Goal: Task Accomplishment & Management: Manage account settings

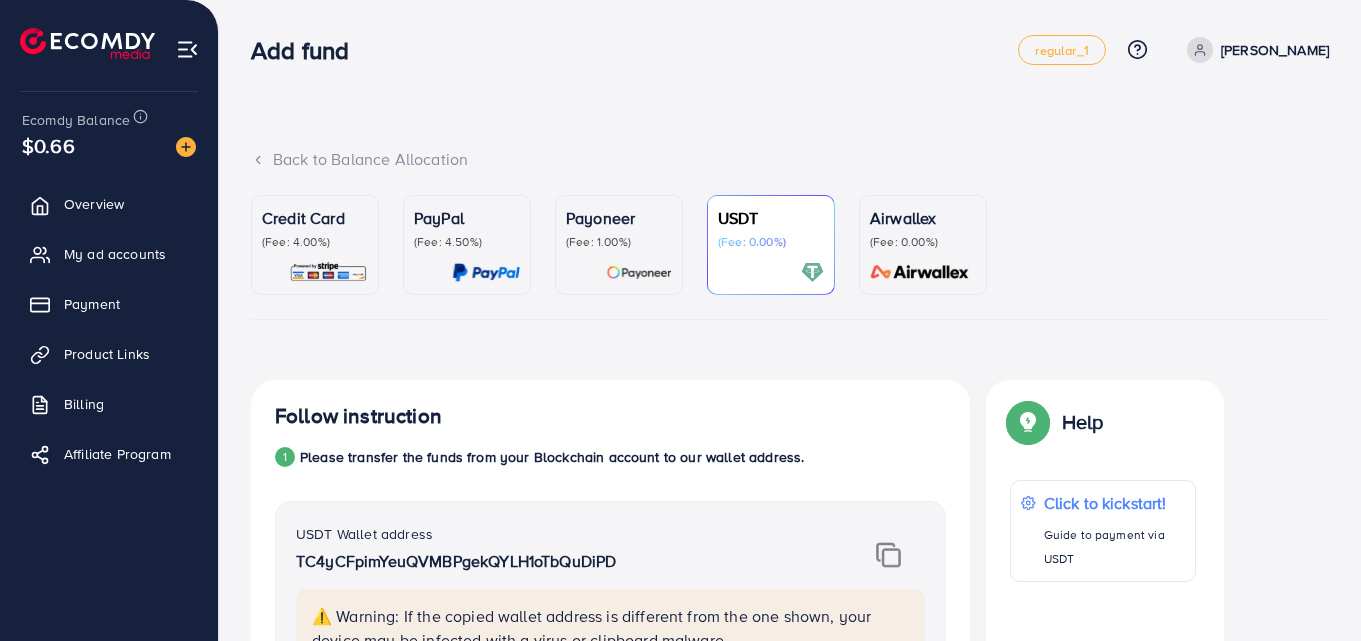
scroll to position [1387, 0]
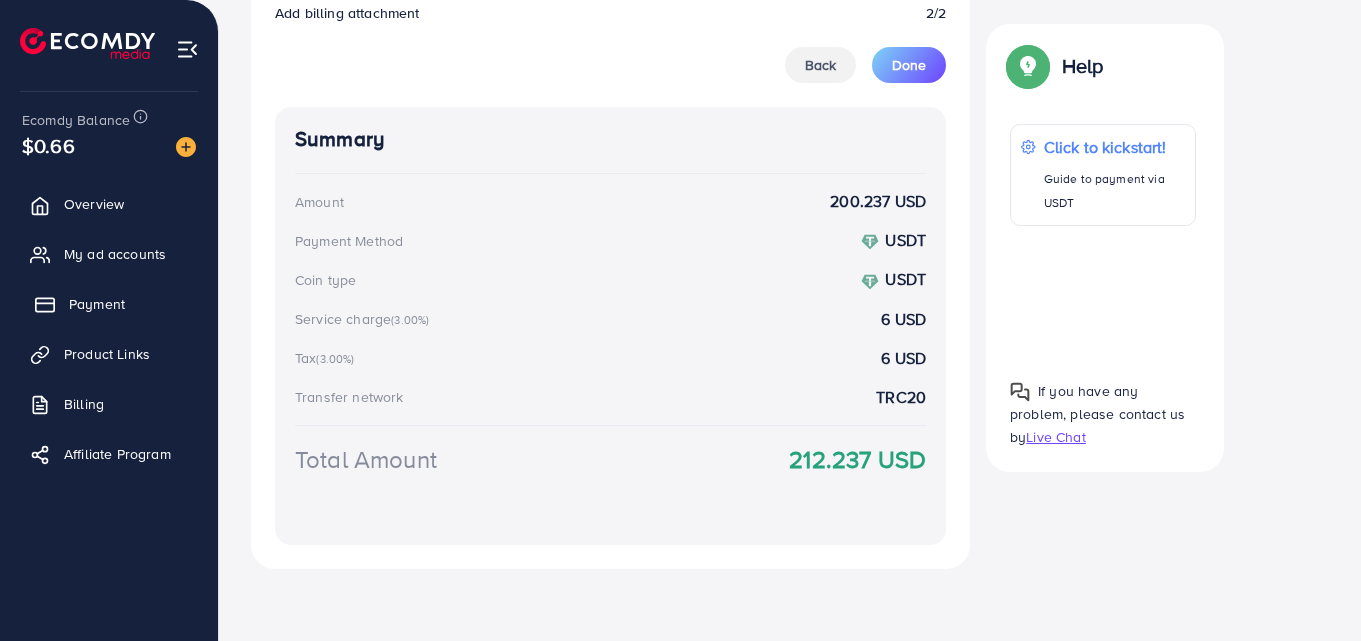
click at [76, 305] on span "Payment" at bounding box center [97, 304] width 56 height 20
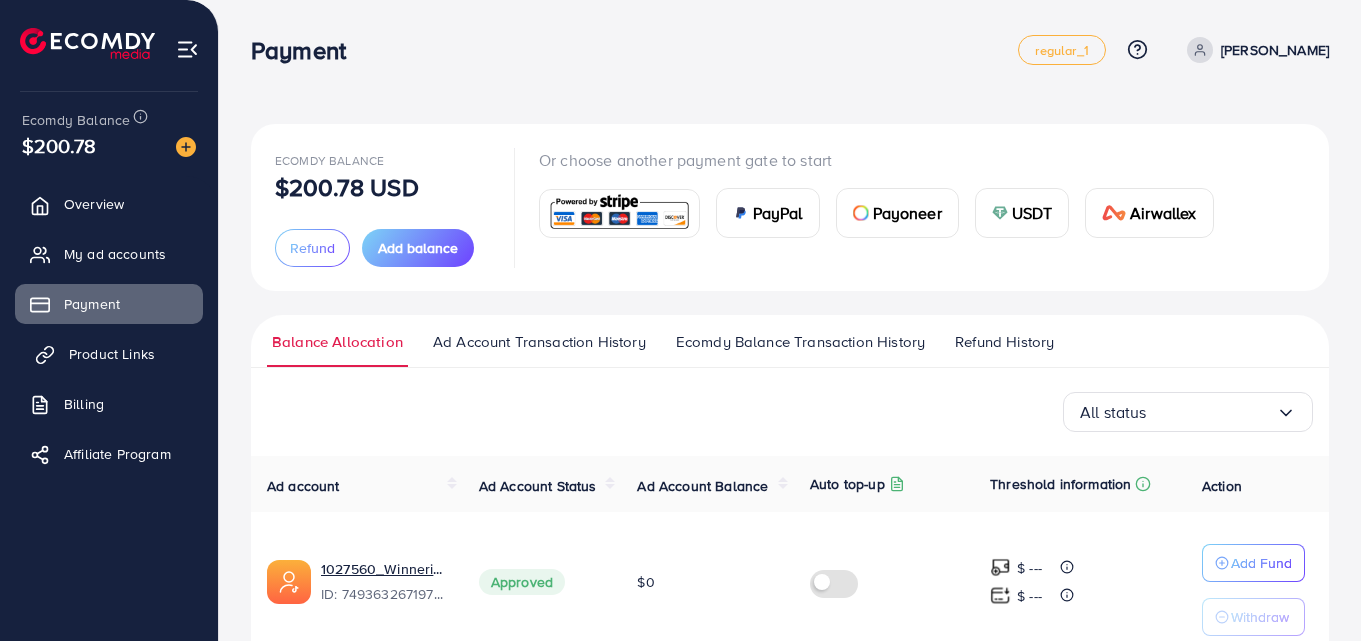
click at [161, 365] on link "Product Links" at bounding box center [109, 354] width 188 height 40
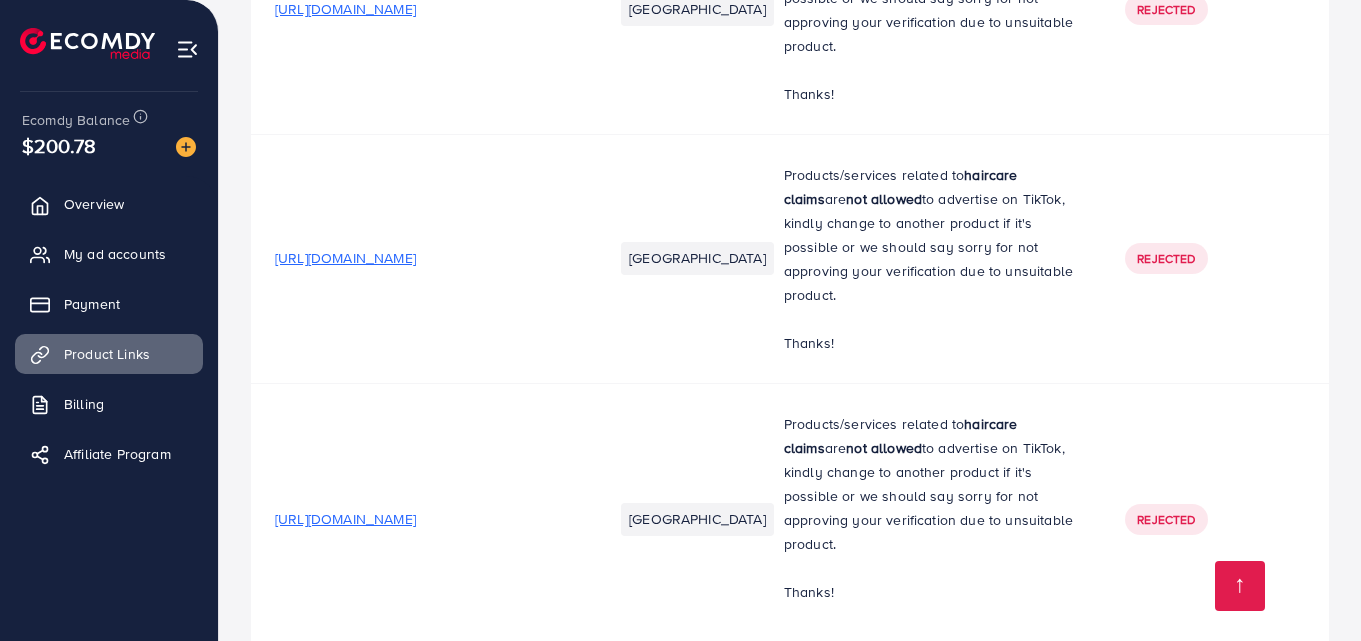
scroll to position [9811, 0]
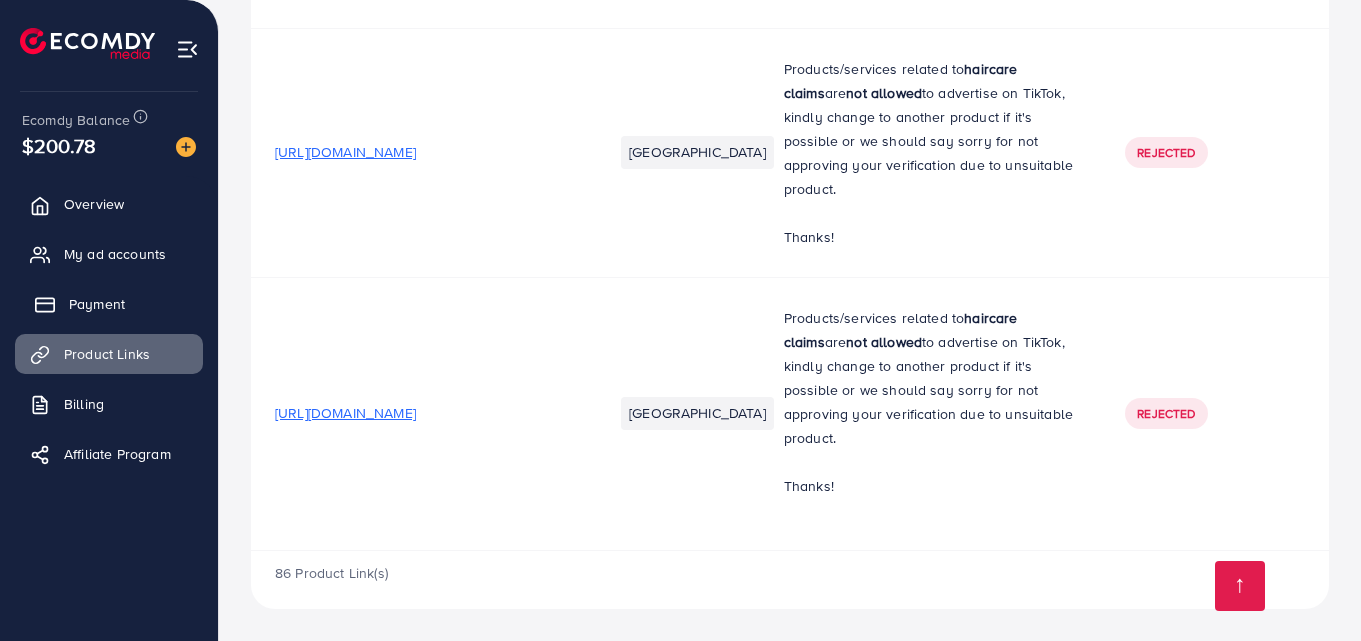
click at [108, 298] on span "Payment" at bounding box center [97, 304] width 56 height 20
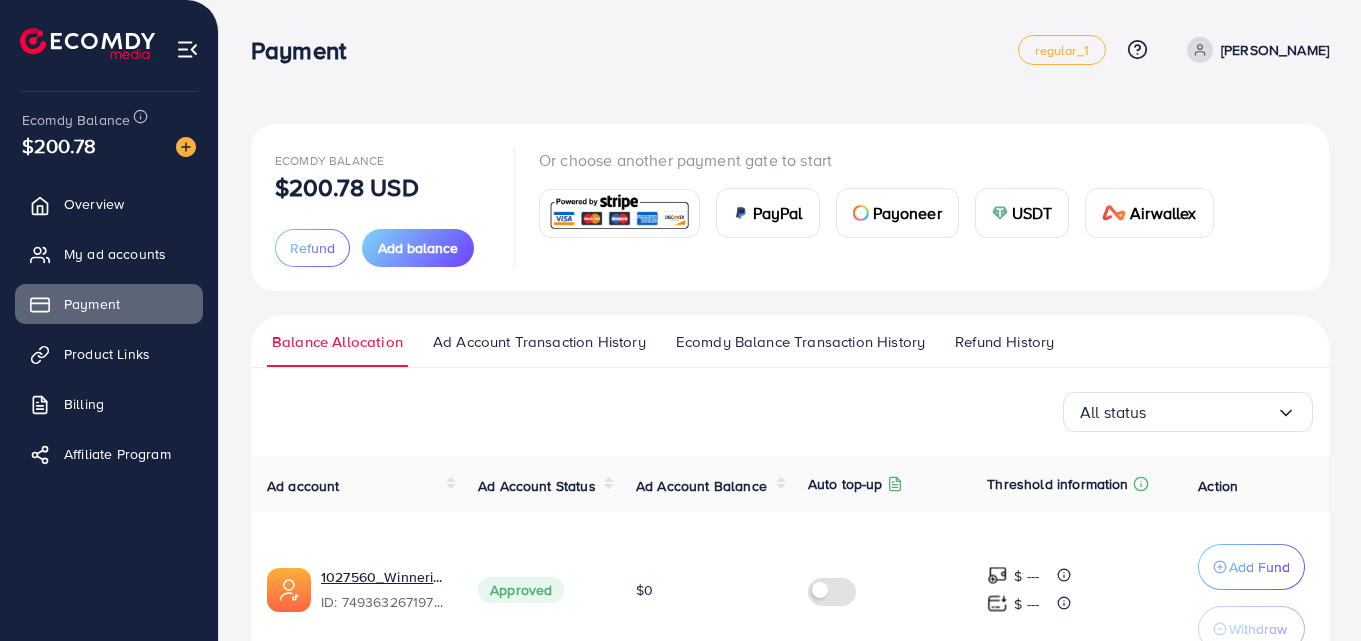
scroll to position [112, 0]
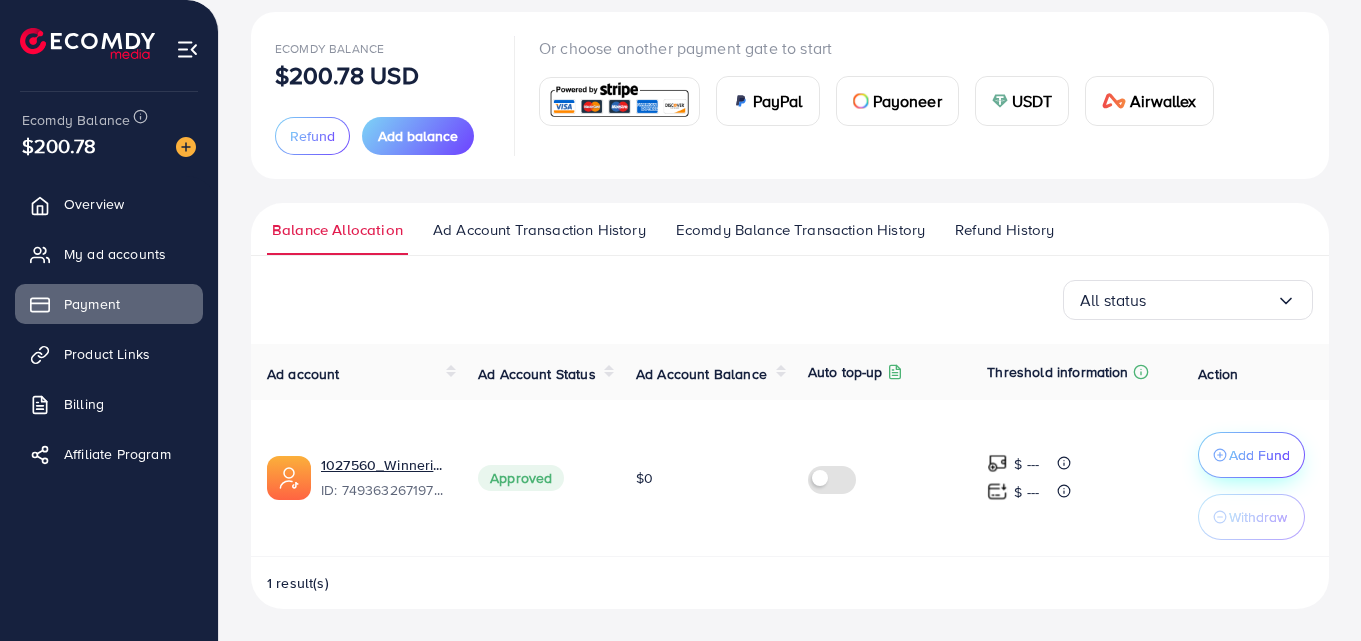
click at [1247, 449] on p "Add Fund" at bounding box center [1259, 455] width 61 height 24
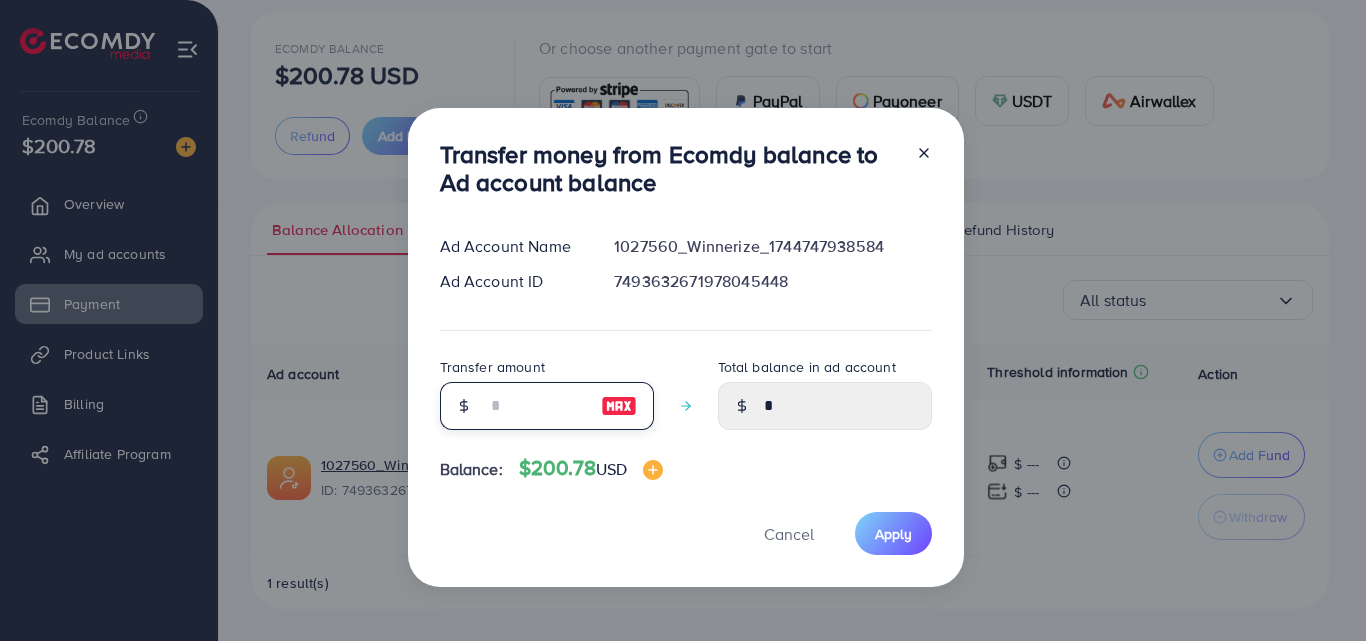
click at [573, 424] on input "number" at bounding box center [536, 406] width 100 height 48
type input "*"
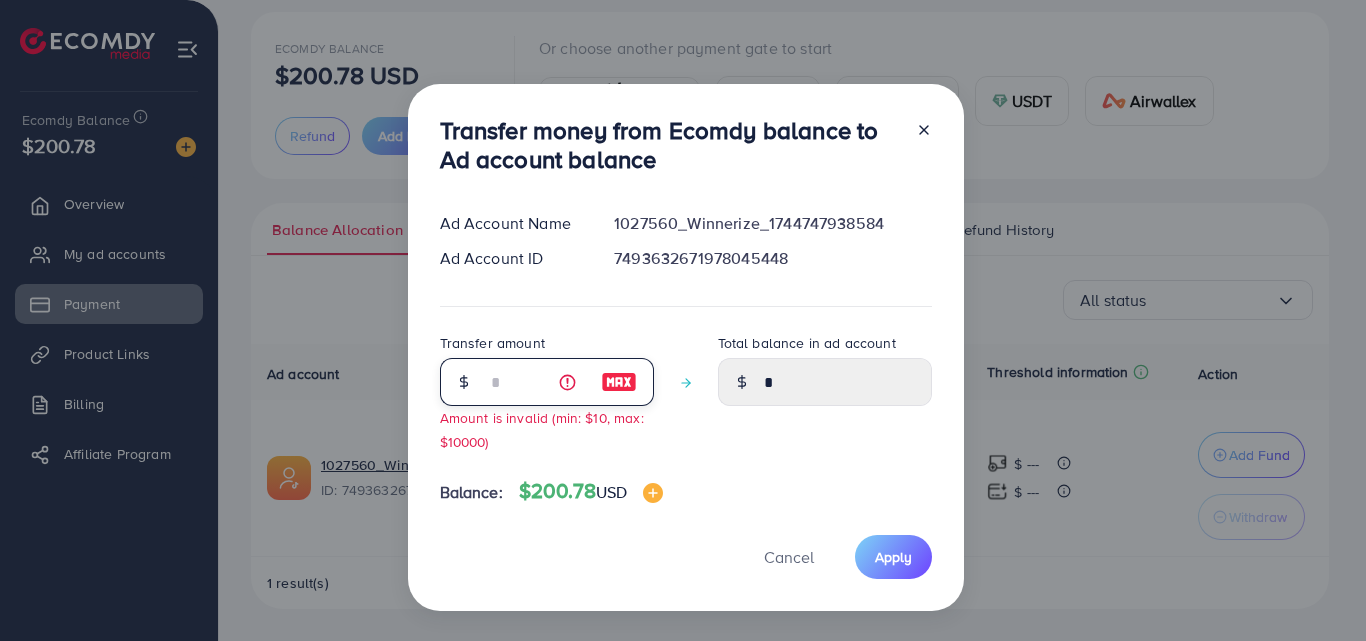
type input "****"
type input "**"
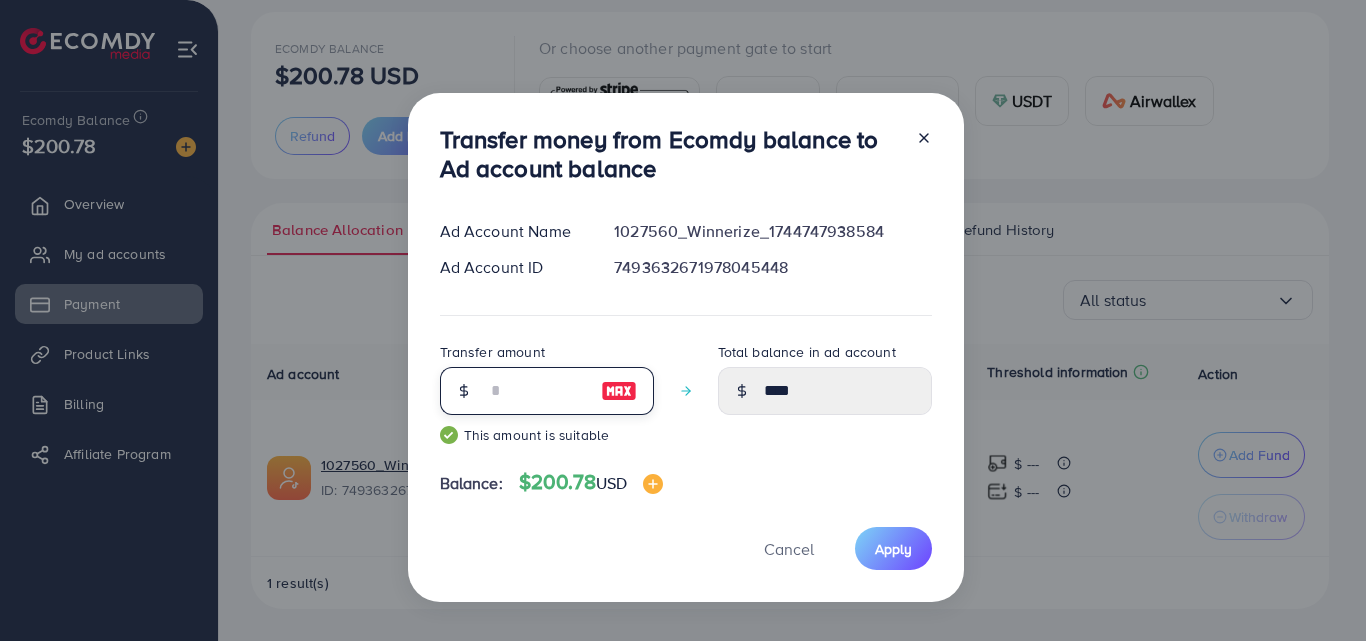
type input "*****"
type input "**"
click at [930, 554] on div "Transfer money from Ecomdy balance to Ad account balance Ad Account Name 102756…" at bounding box center [686, 348] width 556 height 510
click at [894, 552] on span "Apply" at bounding box center [893, 549] width 37 height 20
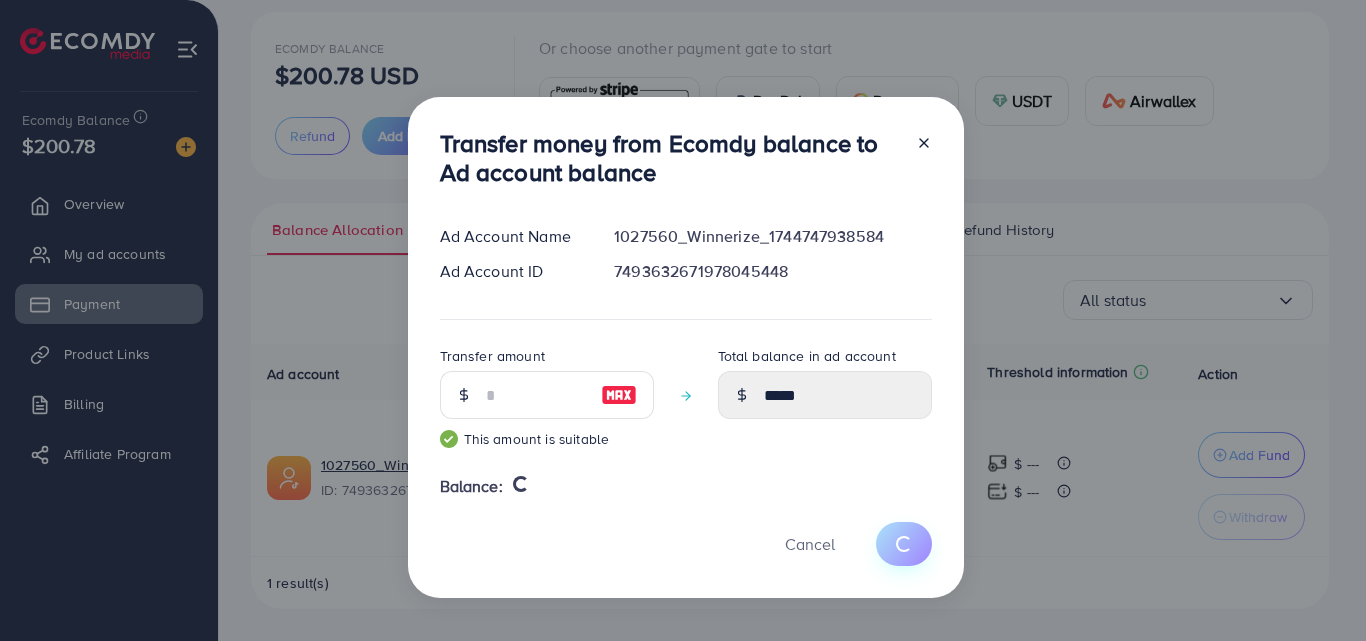
type input "*"
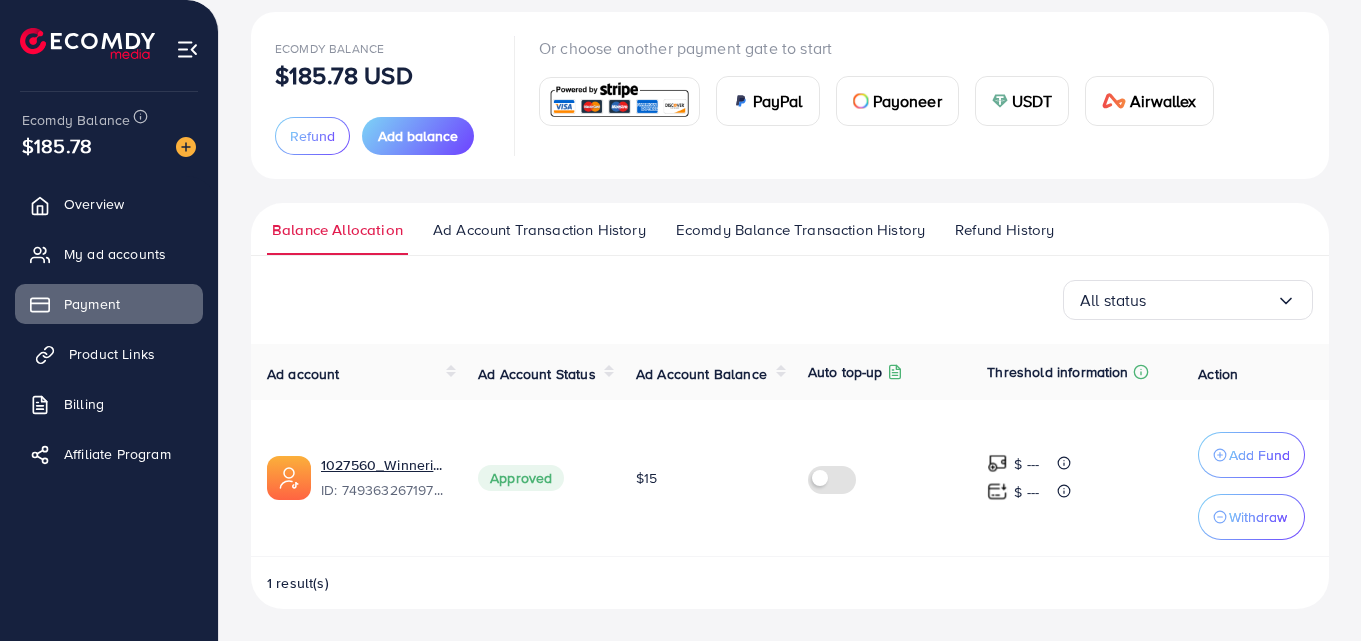
click at [134, 370] on link "Product Links" at bounding box center [109, 354] width 188 height 40
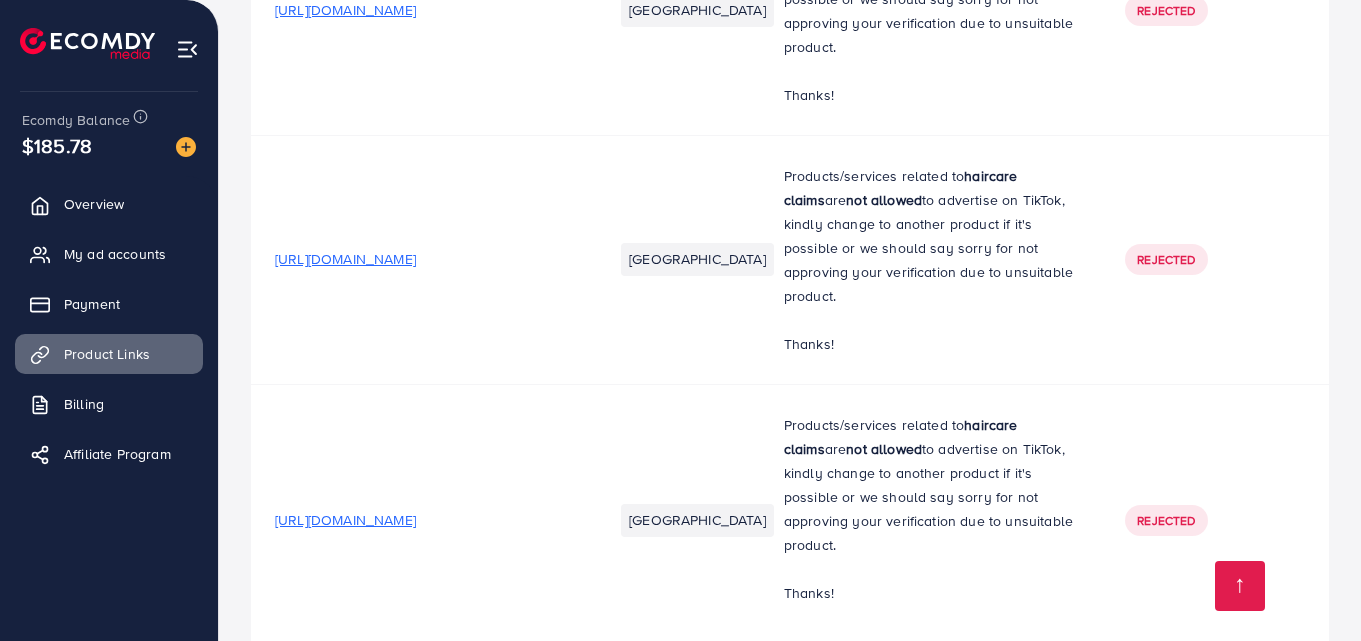
scroll to position [9811, 0]
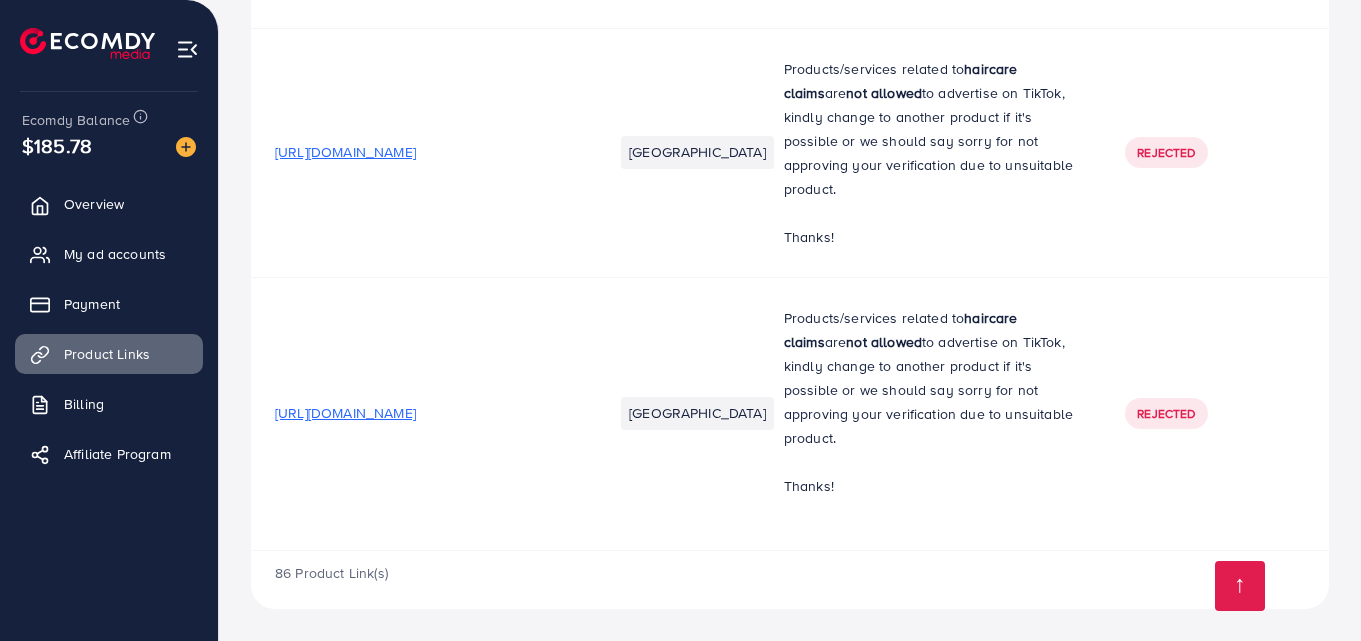
click at [909, 398] on p "Products/services related to haircare claims are not allowed to advertise on Ti…" at bounding box center [931, 378] width 294 height 144
click at [634, 399] on td "[GEOGRAPHIC_DATA]" at bounding box center [674, 413] width 171 height 273
click at [1168, 388] on td "Rejected" at bounding box center [1215, 413] width 228 height 273
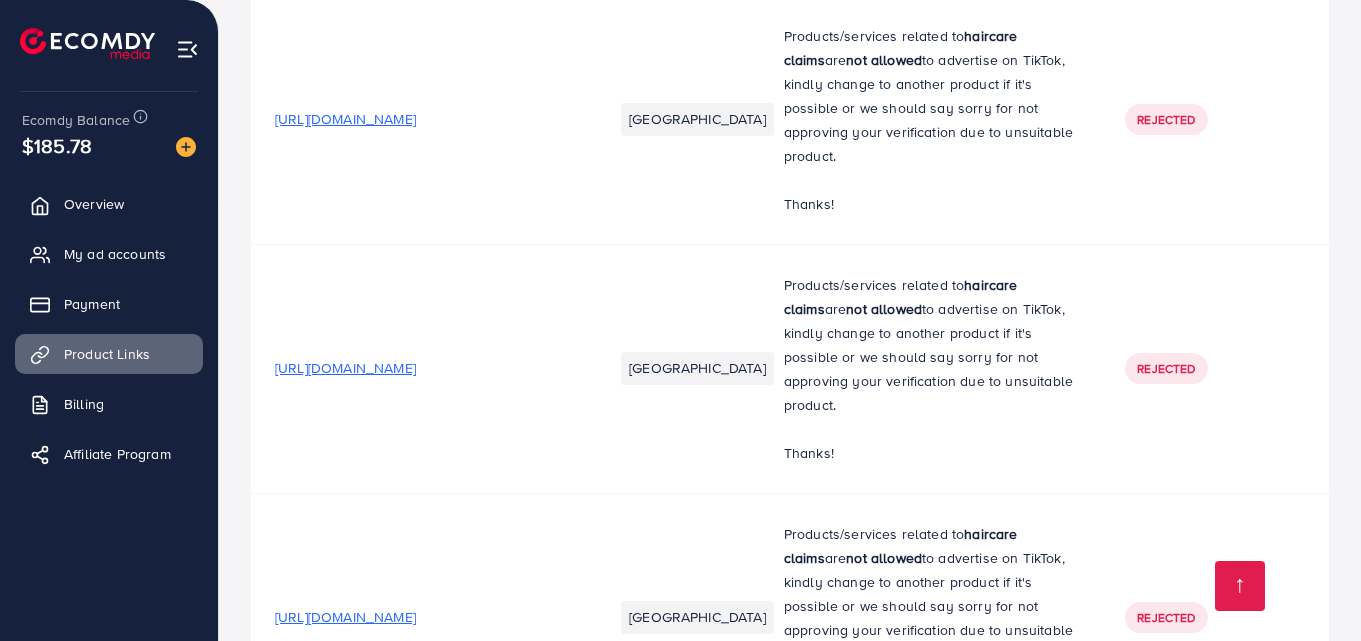
scroll to position [9082, 0]
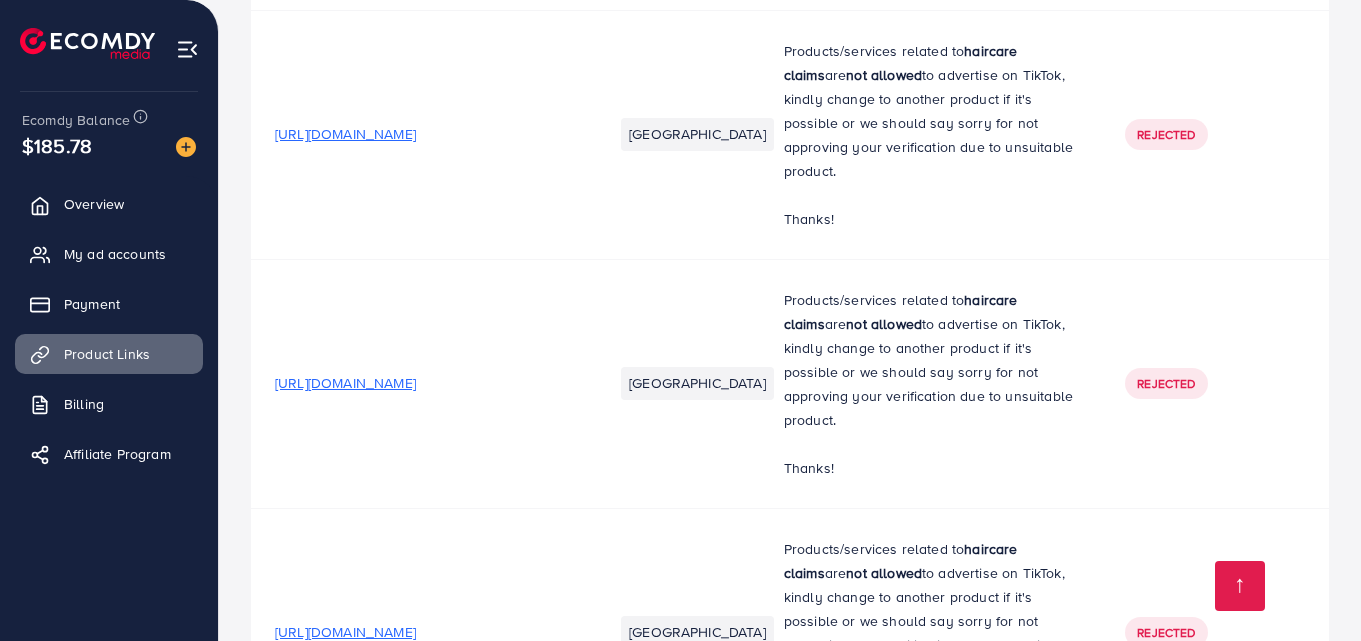
click at [1005, 372] on p "Products/services related to haircare claims are not allowed to advertise on Ti…" at bounding box center [931, 360] width 294 height 144
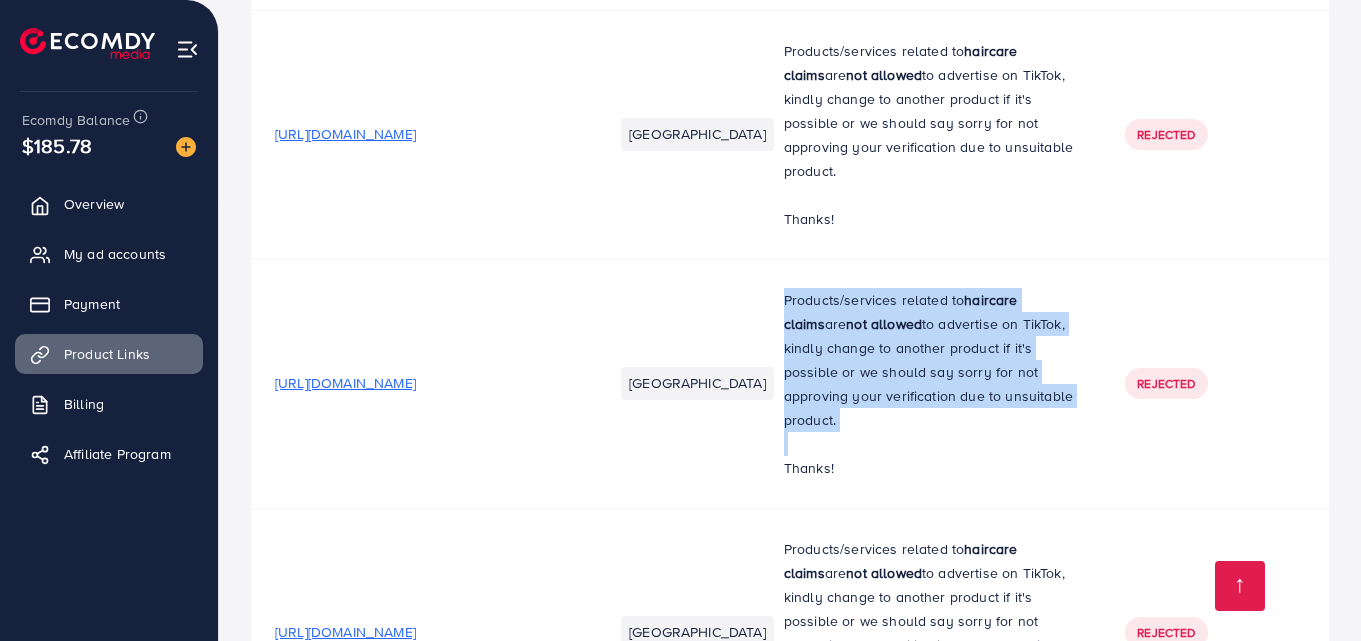
click at [1005, 372] on p "Products/services related to haircare claims are not allowed to advertise on Ti…" at bounding box center [931, 360] width 294 height 144
click at [831, 343] on p "Products/services related to haircare claims are not allowed to advertise on Ti…" at bounding box center [931, 360] width 294 height 144
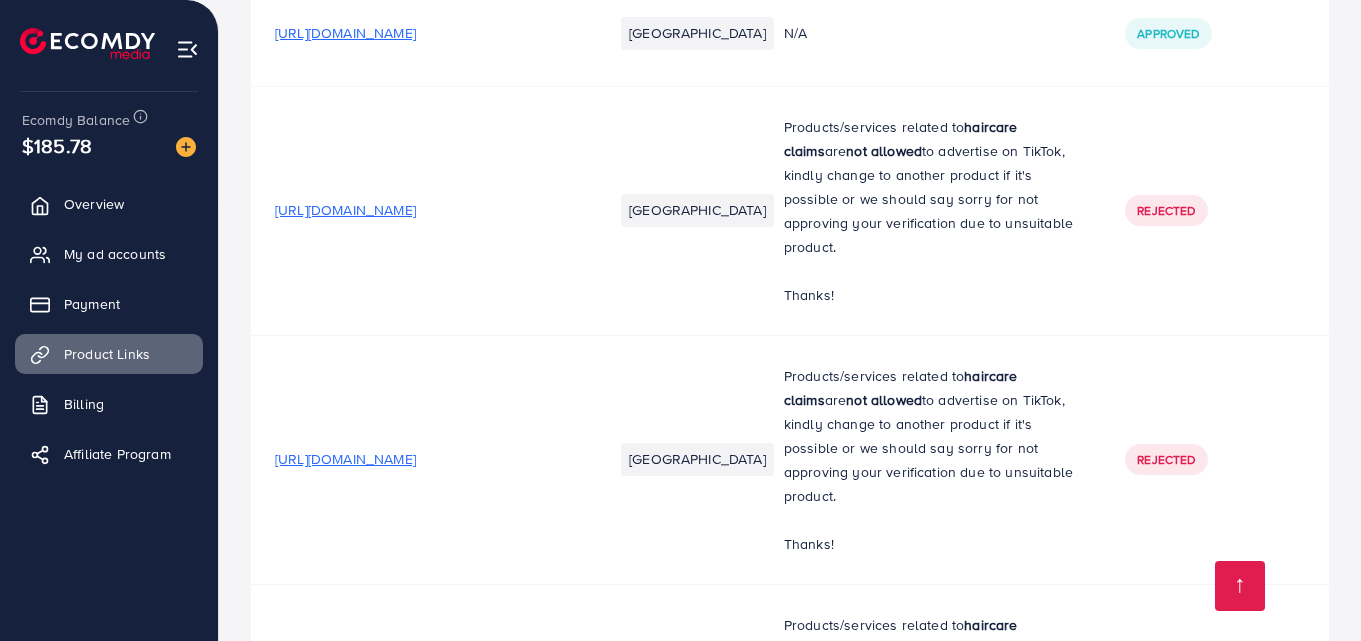
scroll to position [9039, 0]
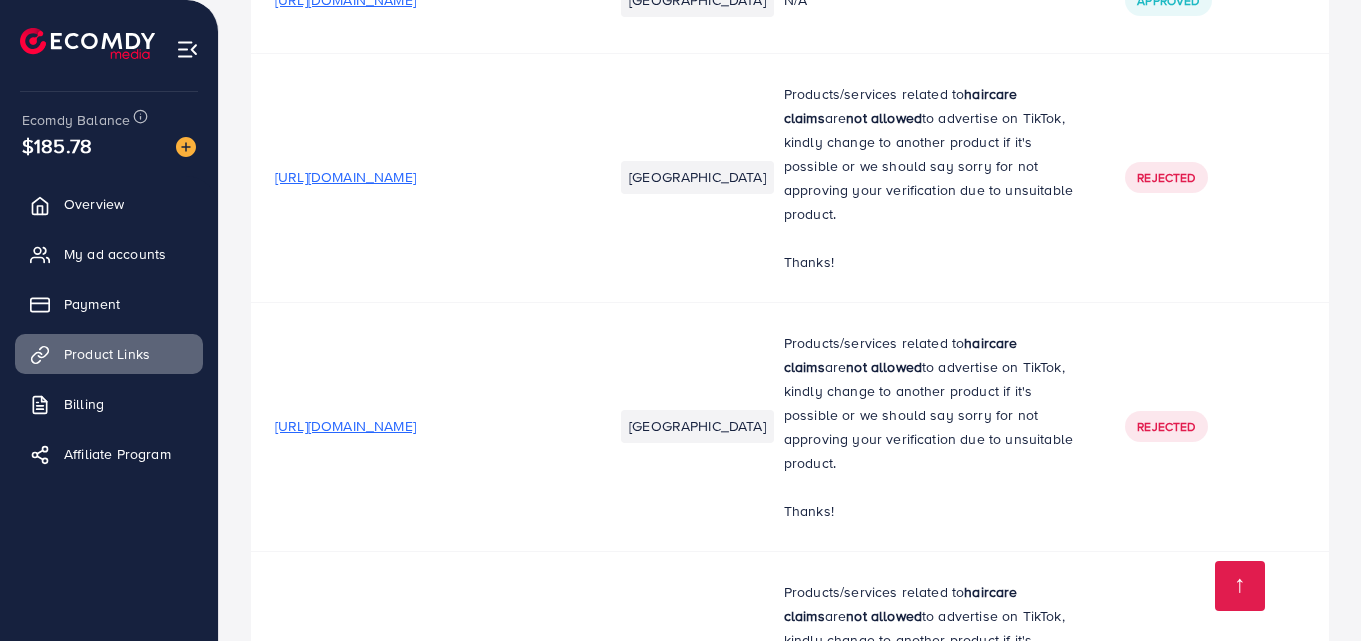
click at [416, 182] on span "[URL][DOMAIN_NAME]" at bounding box center [345, 177] width 141 height 20
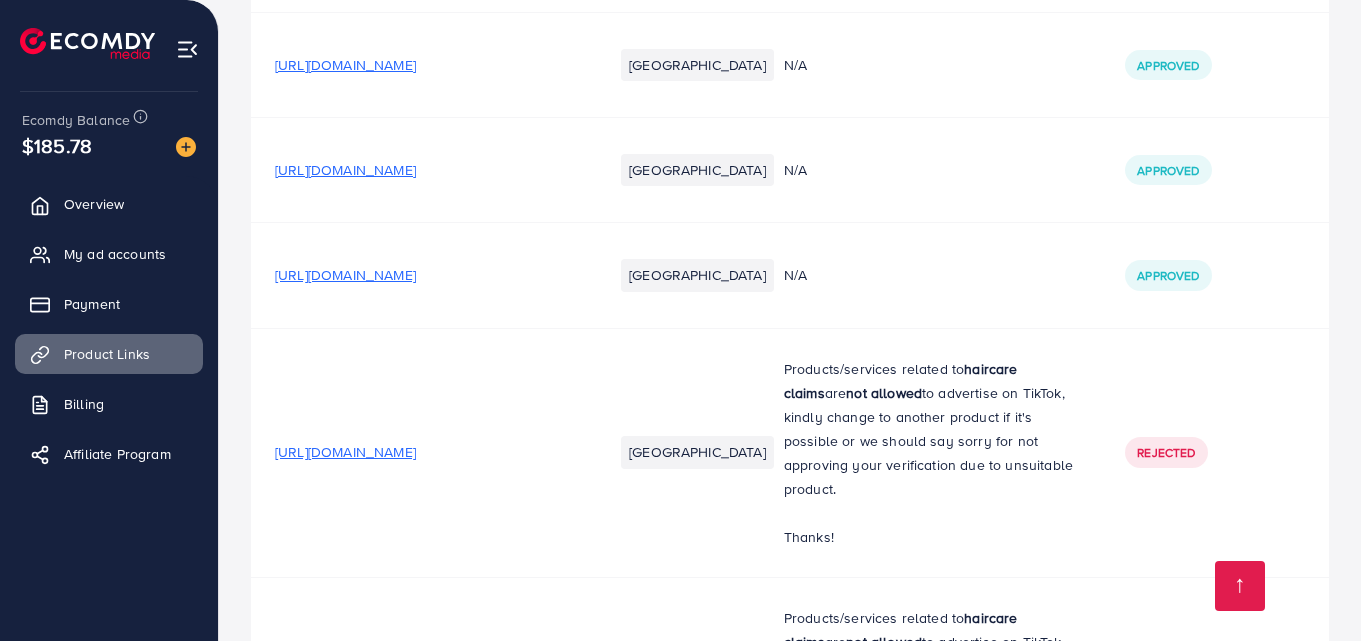
scroll to position [8759, 0]
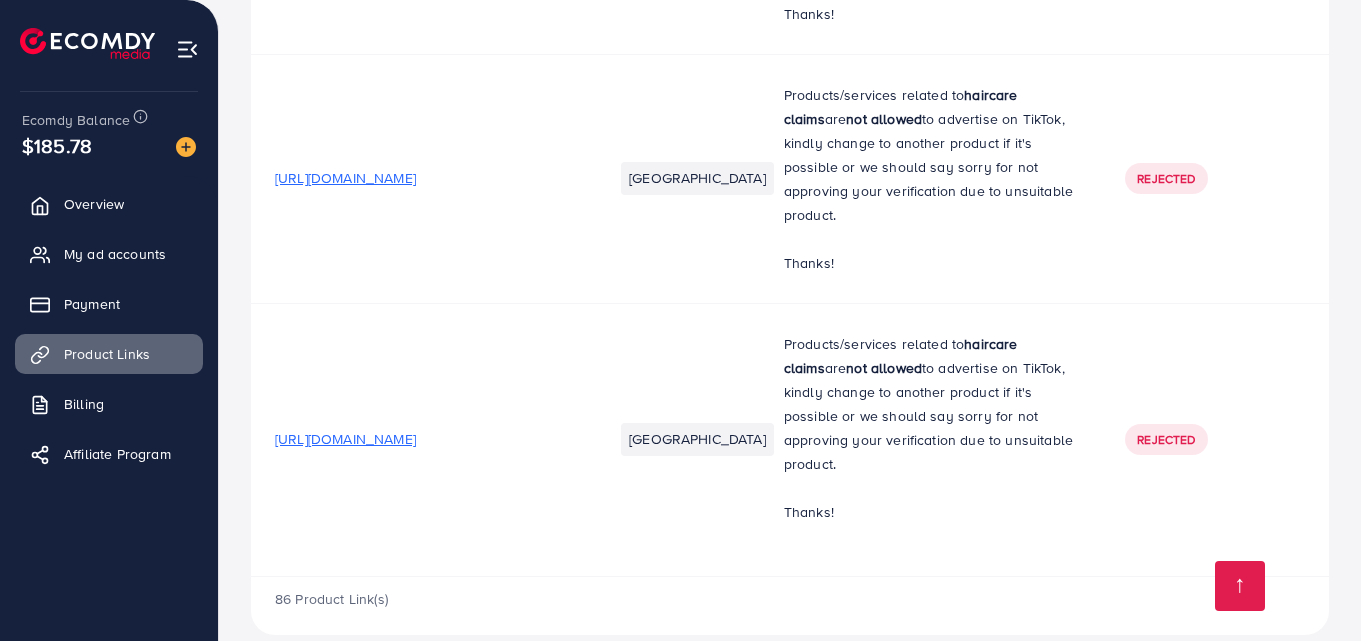
scroll to position [9811, 0]
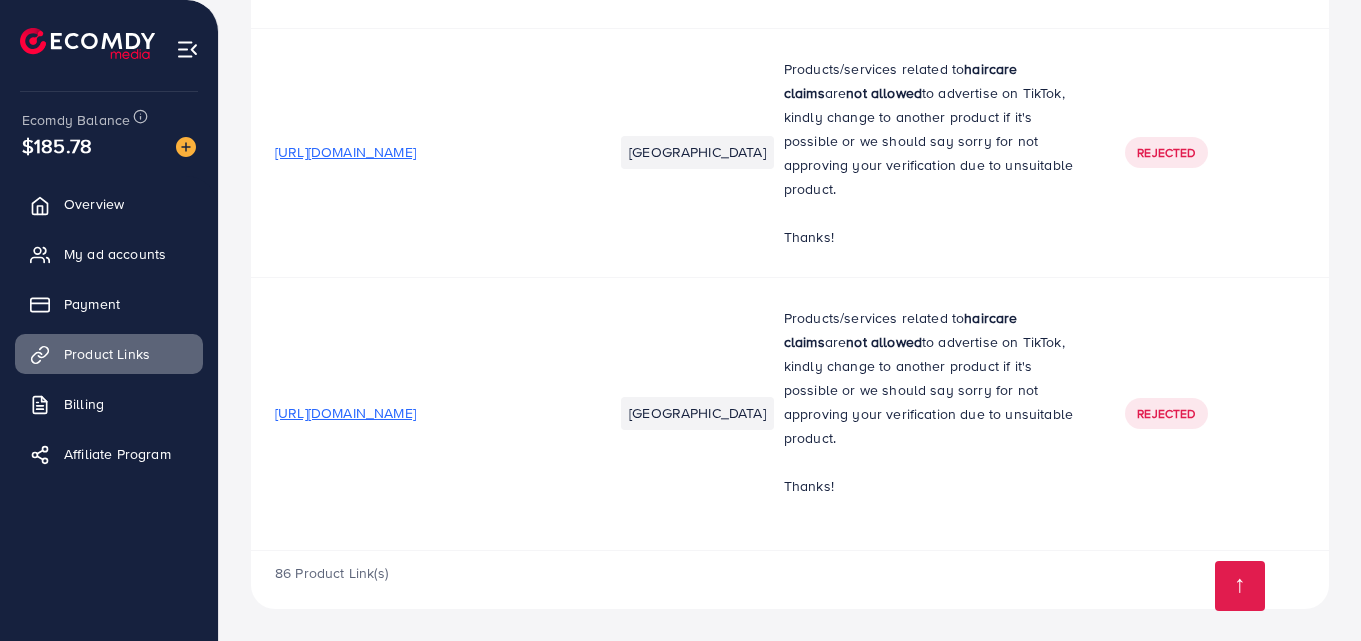
click at [416, 414] on span "[URL][DOMAIN_NAME]" at bounding box center [345, 413] width 141 height 20
click at [105, 202] on span "Overview" at bounding box center [99, 204] width 60 height 20
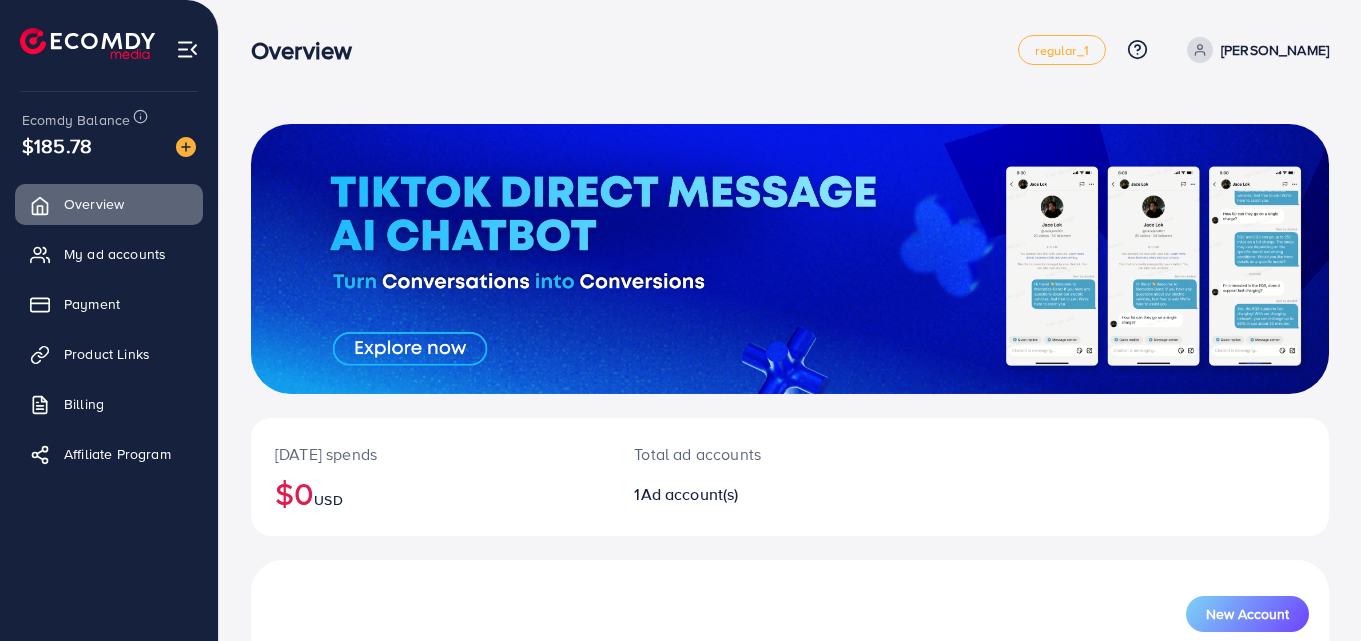
scroll to position [227, 0]
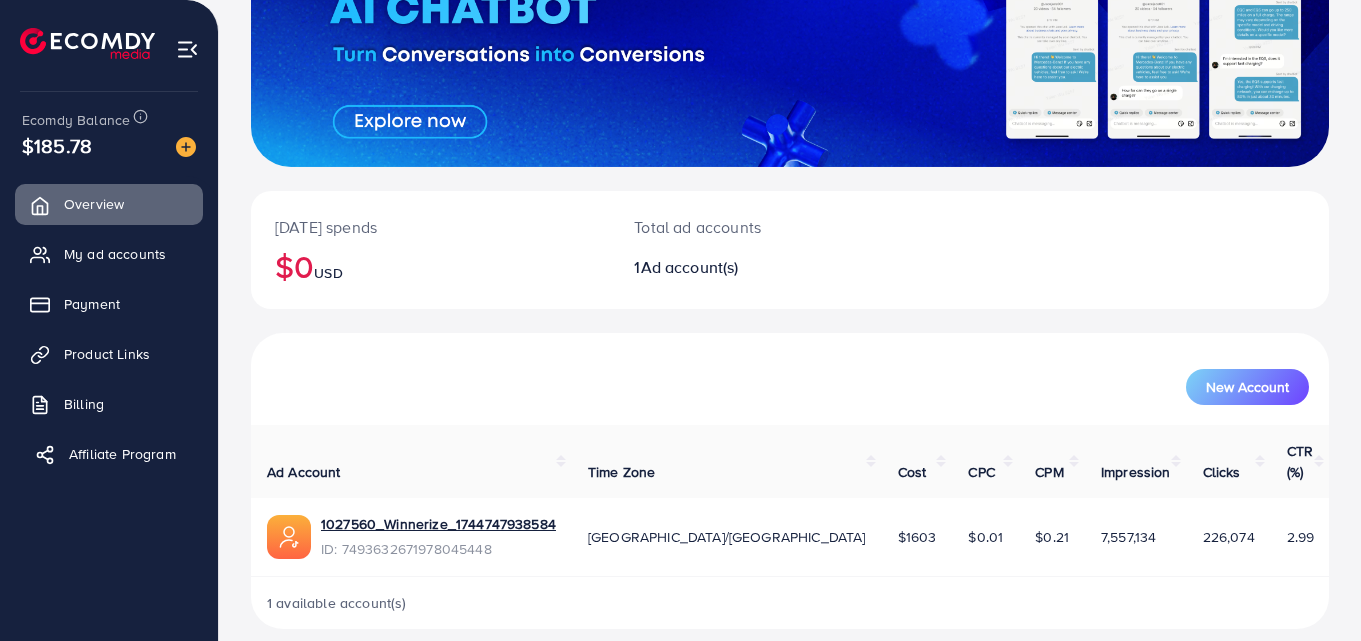
click at [150, 464] on span "Affiliate Program" at bounding box center [122, 454] width 107 height 20
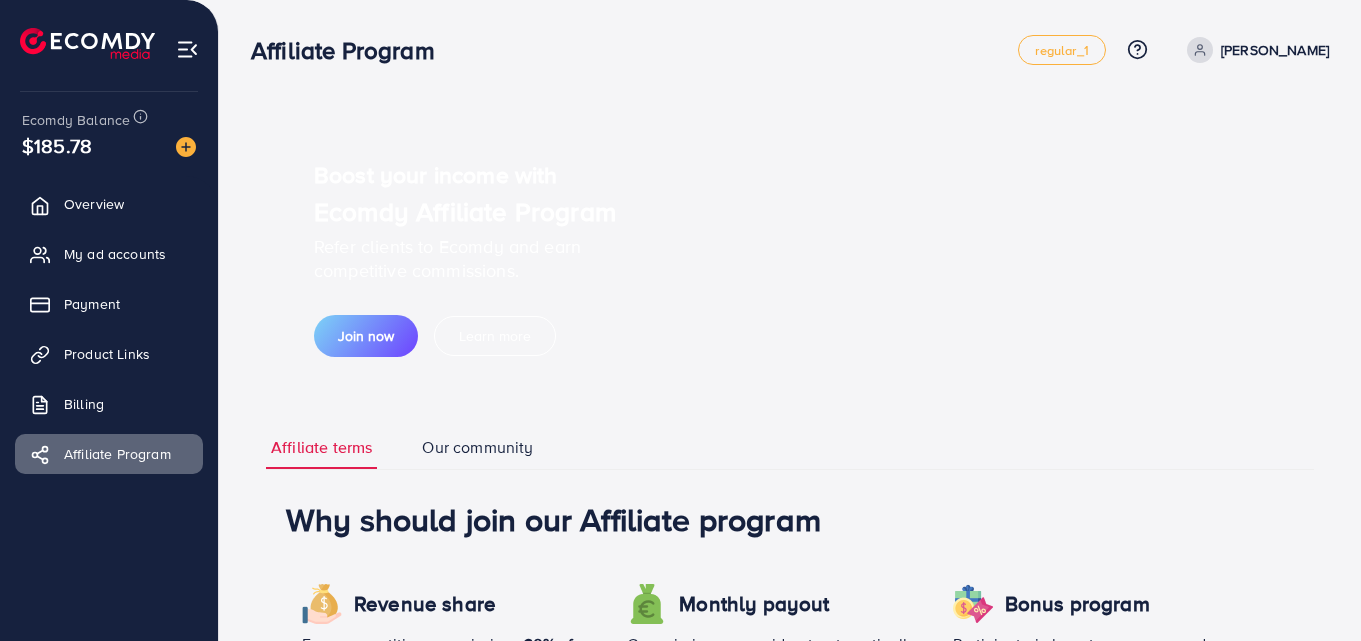
click at [95, 232] on ul "Overview My ad accounts Payment Product Links Billing Affiliate Program" at bounding box center [109, 335] width 218 height 319
click at [96, 225] on ul "Overview My ad accounts Payment Product Links Billing Affiliate Program" at bounding box center [109, 335] width 218 height 319
click at [103, 217] on link "Overview" at bounding box center [109, 204] width 188 height 40
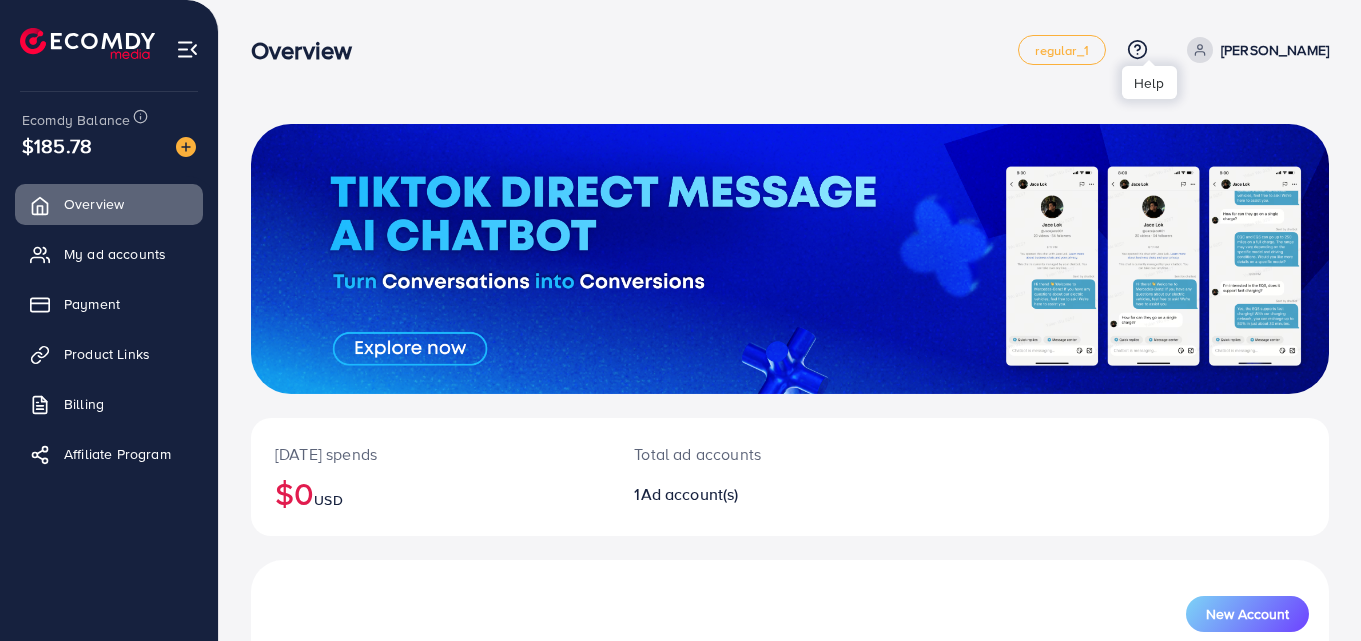
click at [1146, 49] on icon at bounding box center [1137, 49] width 21 height 21
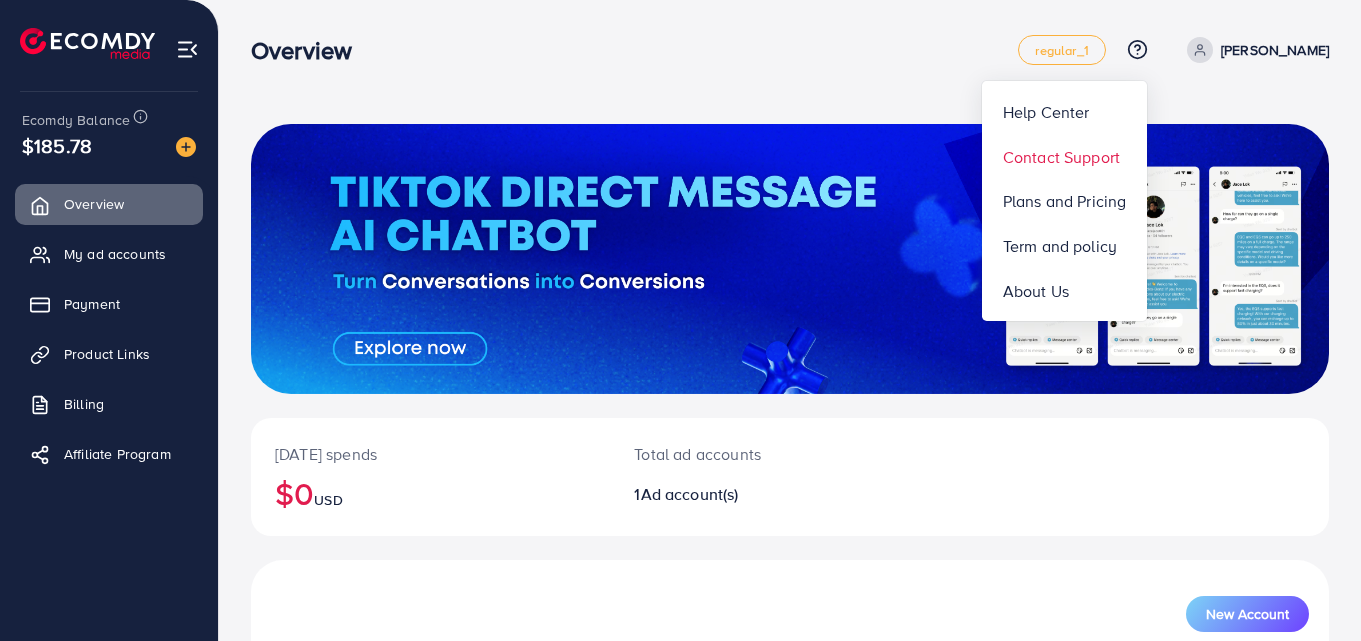
click at [1104, 150] on span "Contact Support" at bounding box center [1061, 157] width 117 height 24
